Goal: Navigation & Orientation: Go to known website

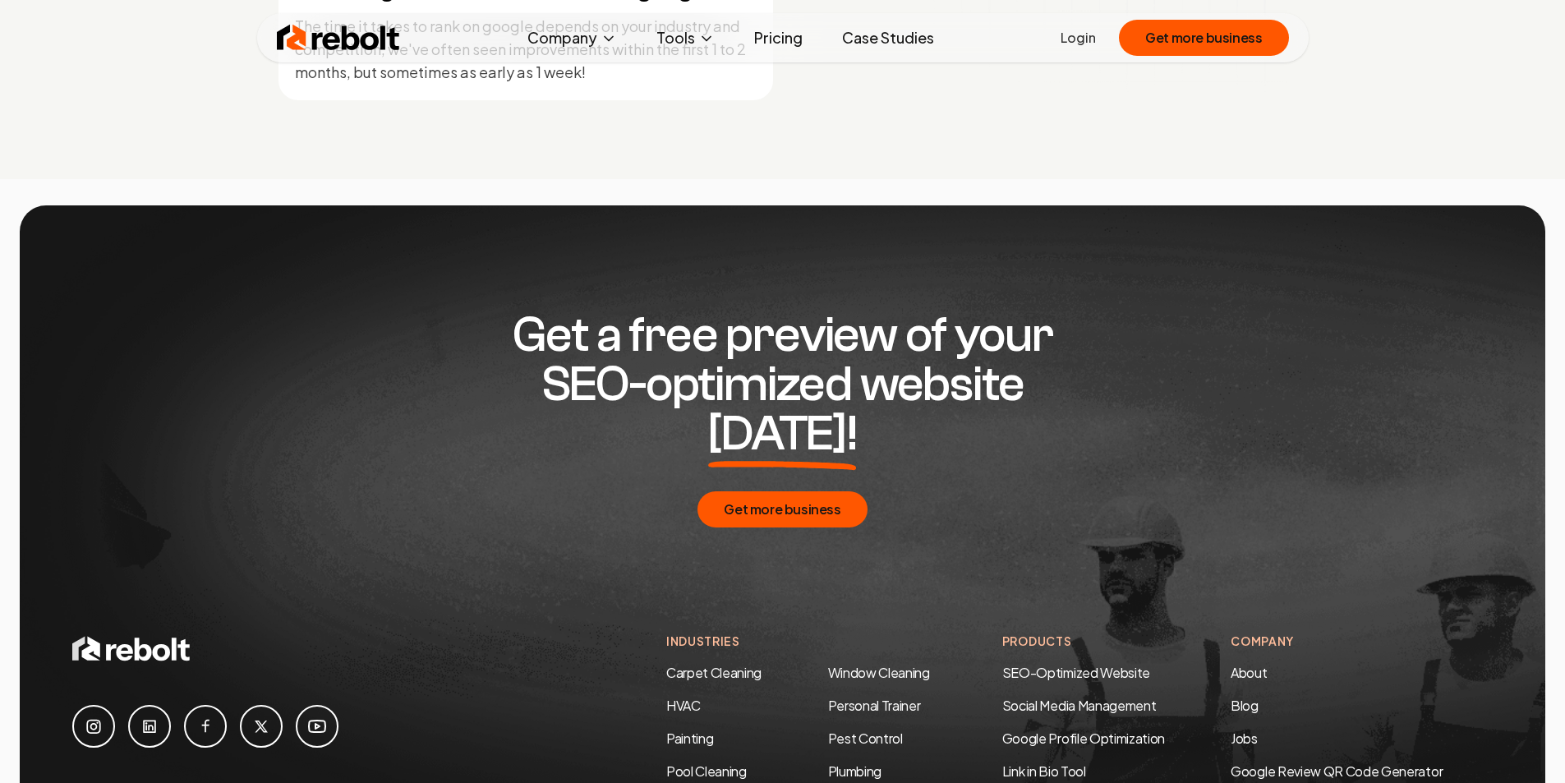
scroll to position [7951, 0]
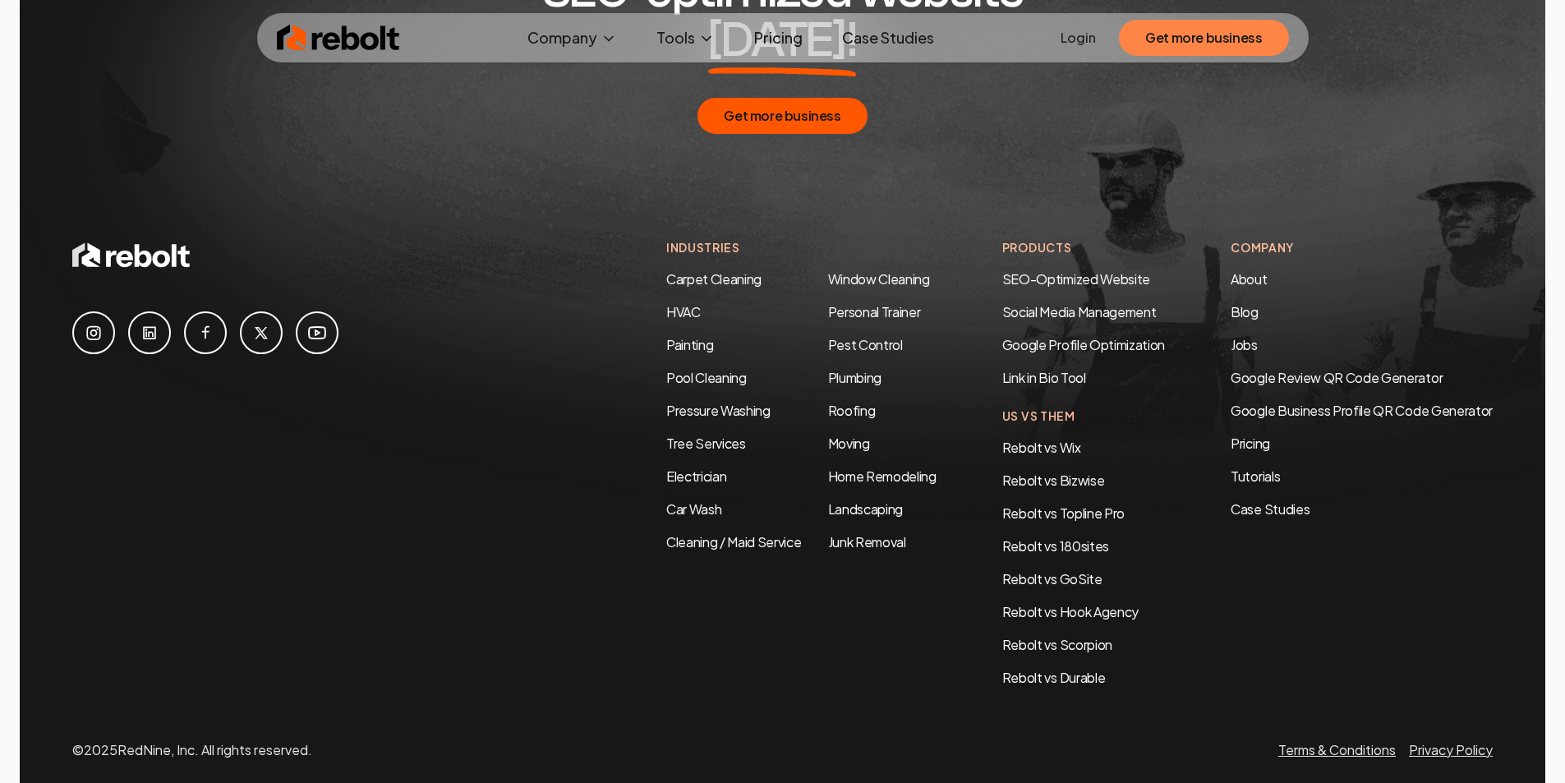
click at [1209, 42] on button "Get more business" at bounding box center [1203, 38] width 169 height 36
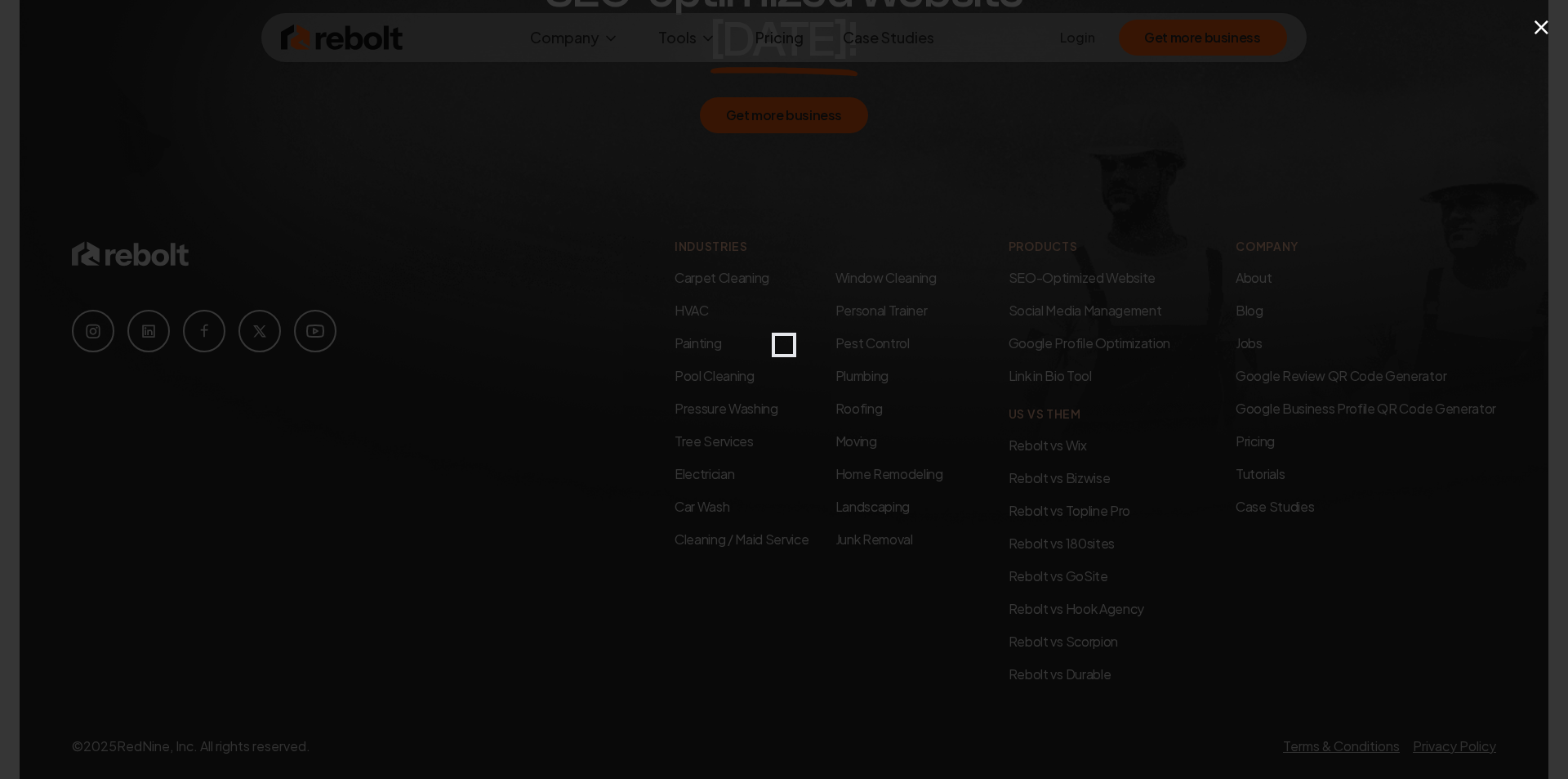
click at [1201, 42] on div "×" at bounding box center [784, 389] width 1568 height 779
click at [1206, 94] on div "×" at bounding box center [784, 389] width 1568 height 779
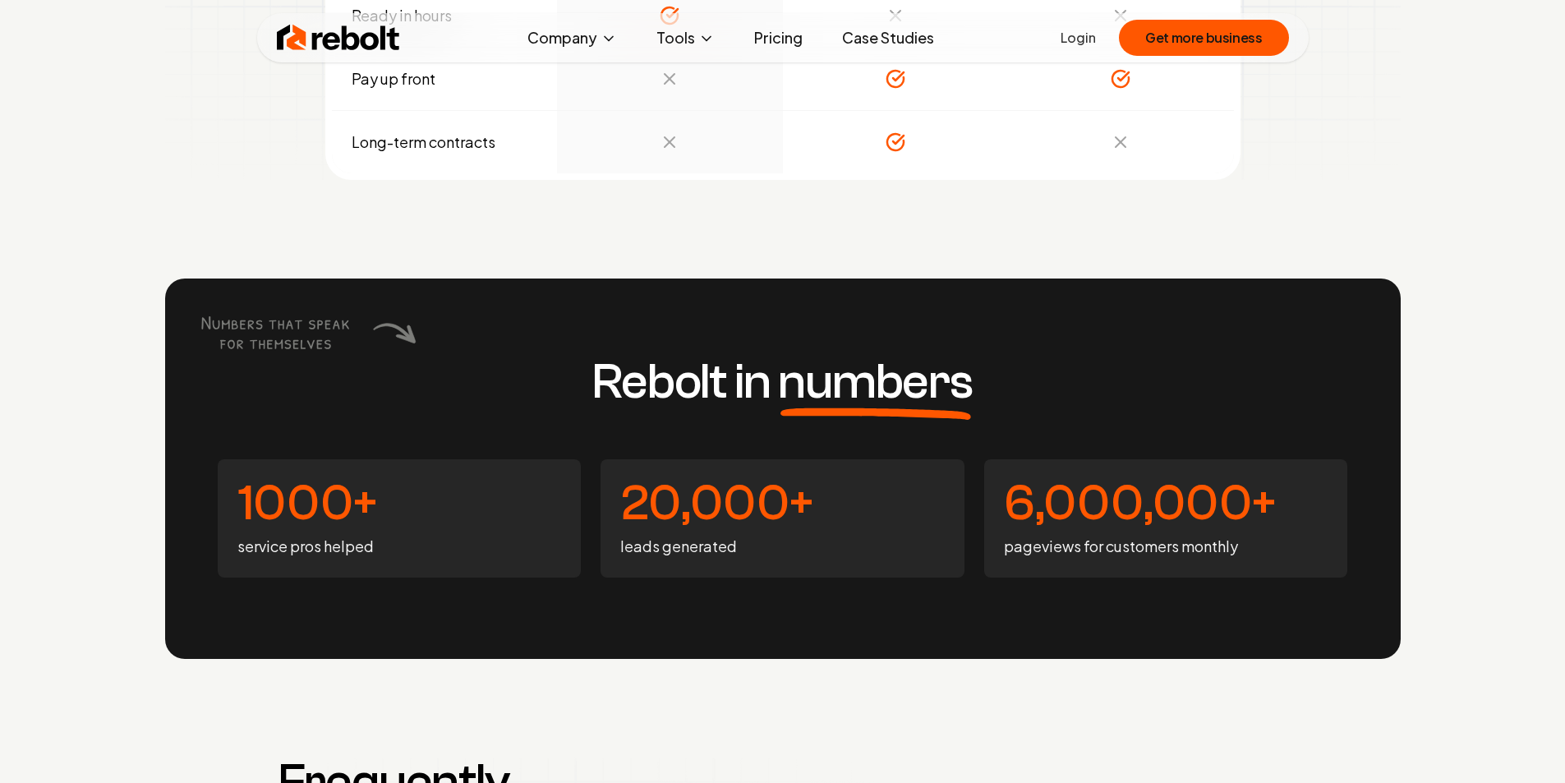
scroll to position [5980, 0]
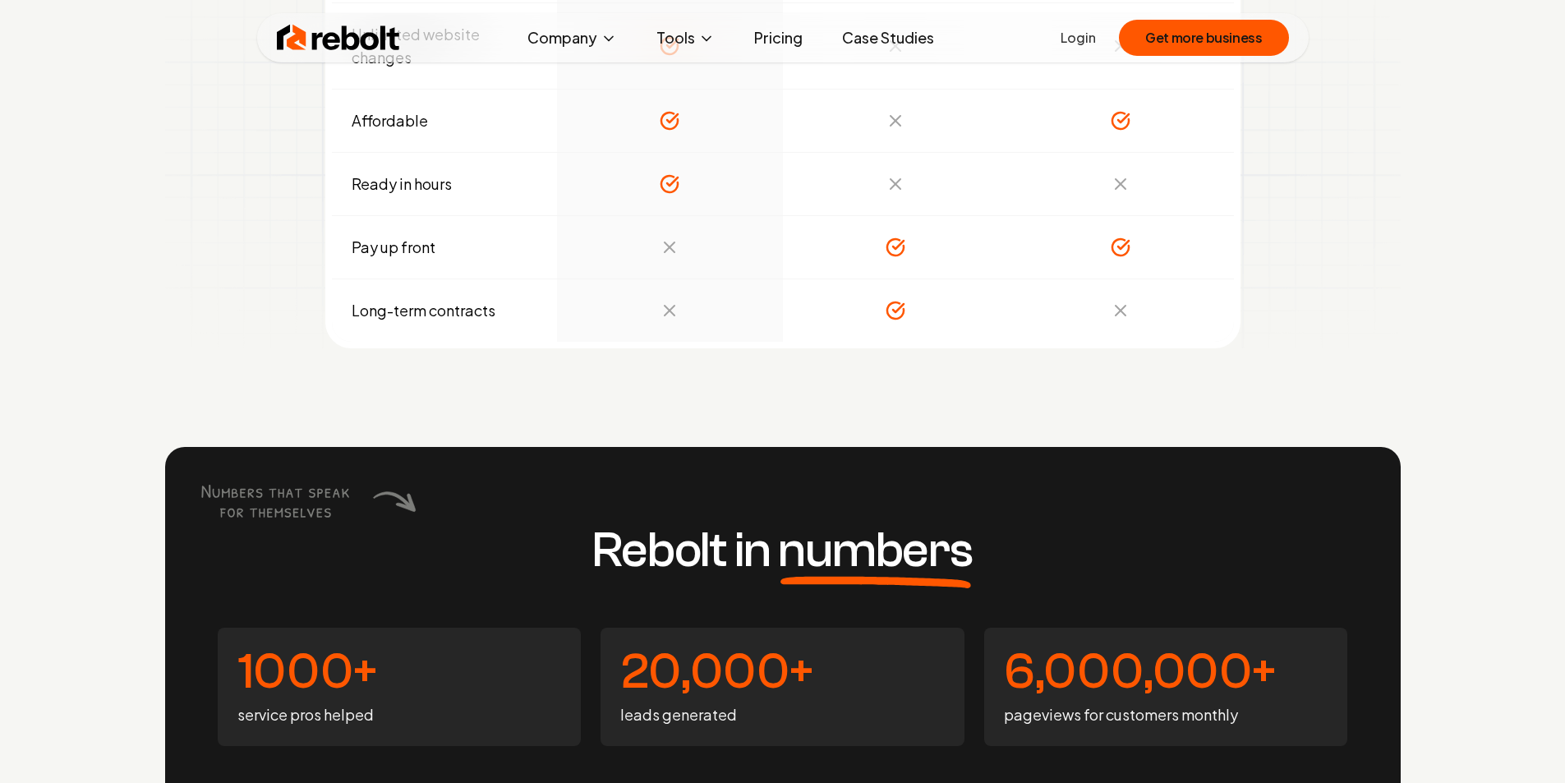
click at [927, 43] on link "Case Studies" at bounding box center [888, 37] width 118 height 33
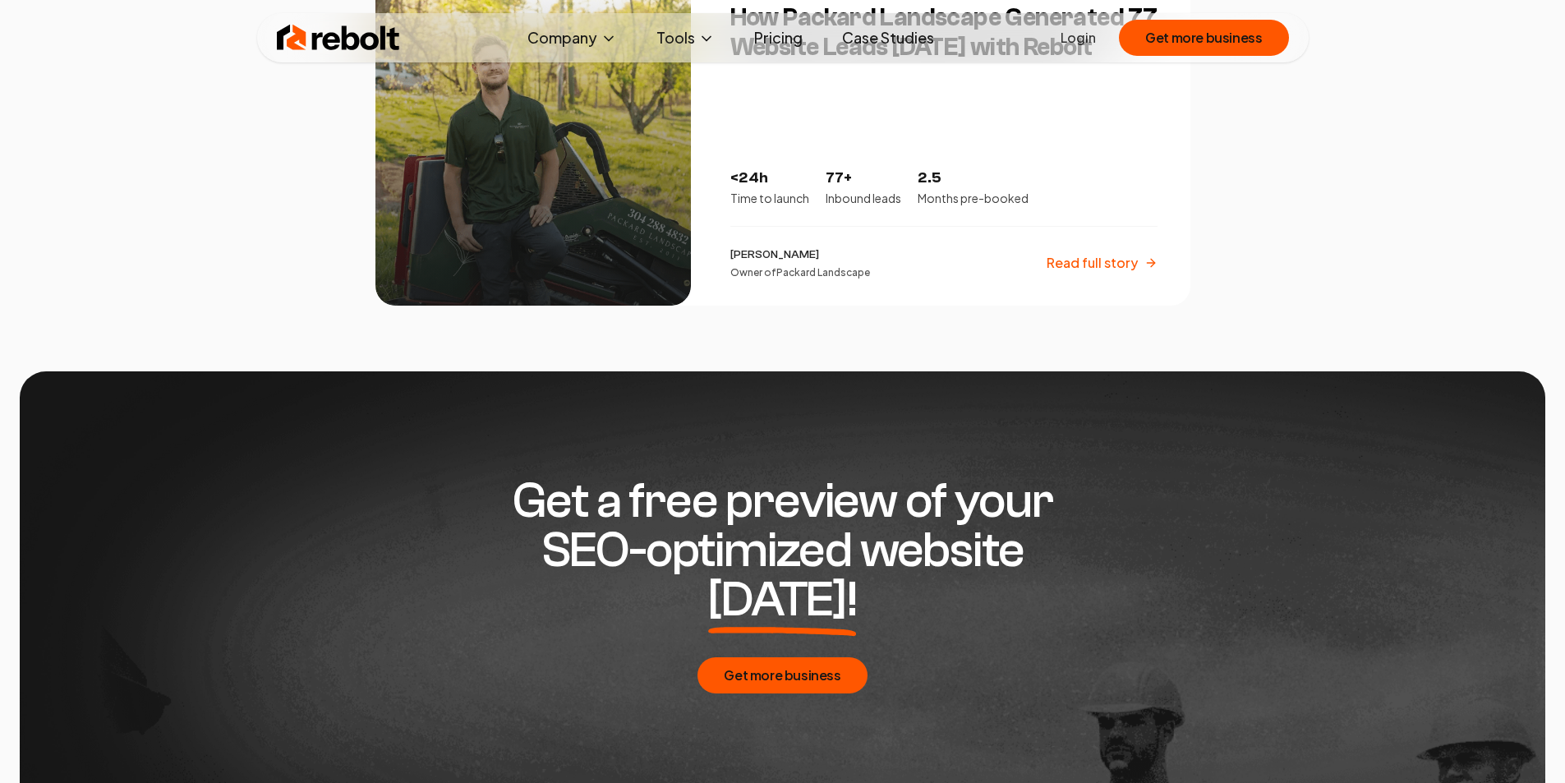
scroll to position [3517, 0]
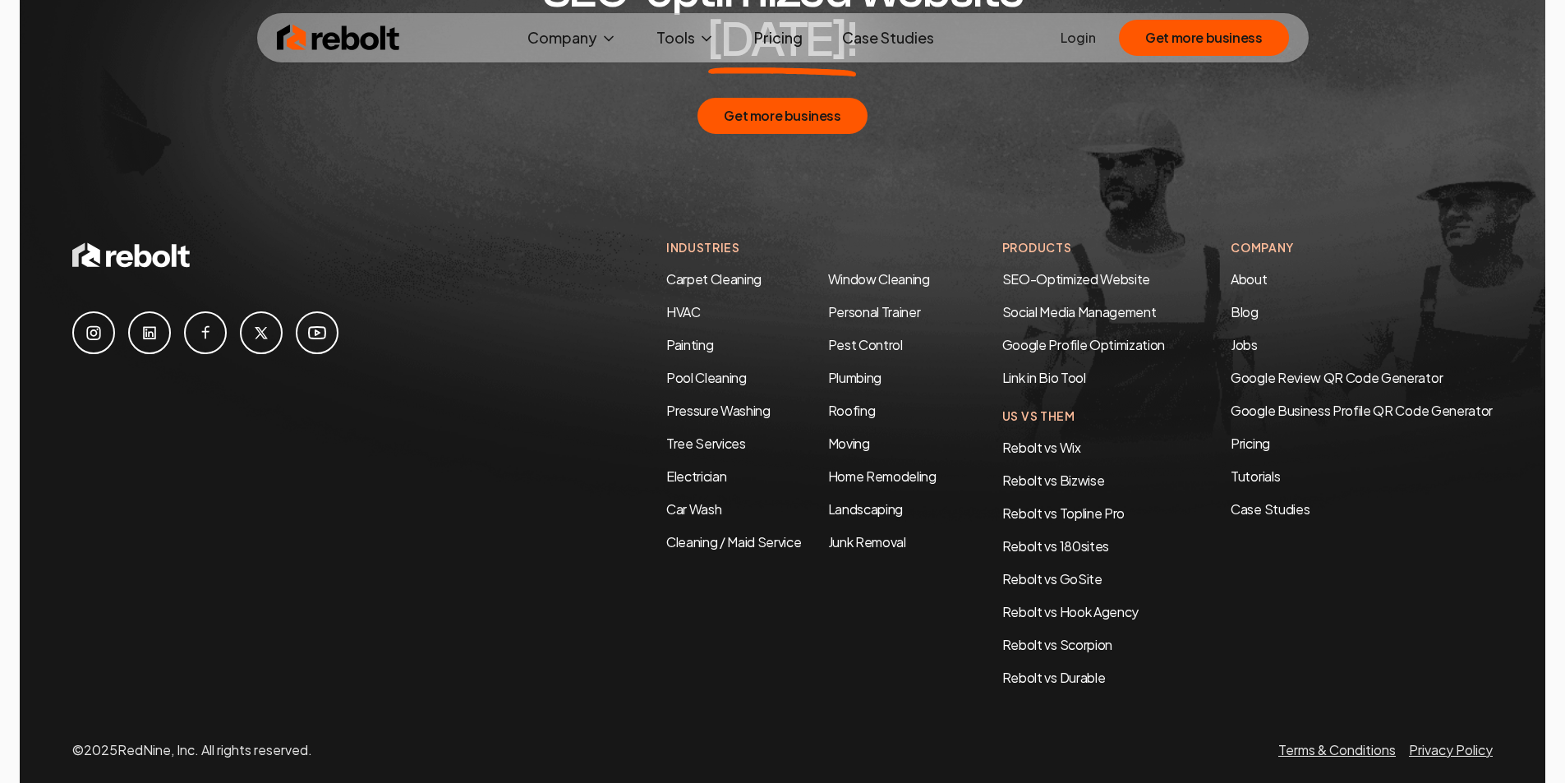
click at [1094, 38] on link "Login" at bounding box center [1078, 38] width 35 height 20
